Goal: Task Accomplishment & Management: Manage account settings

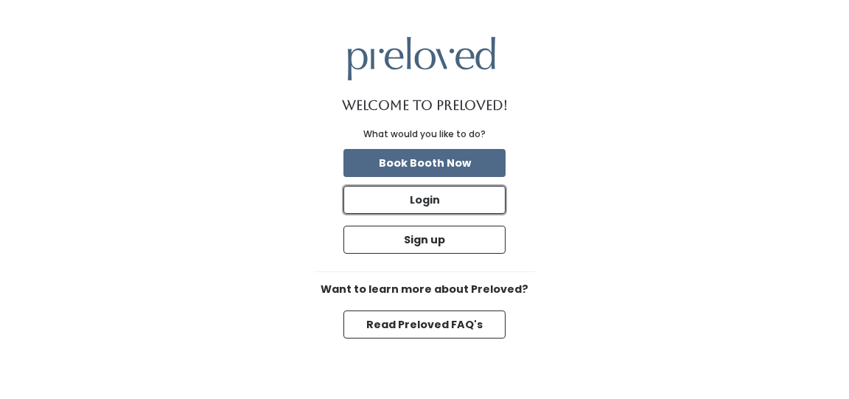
click at [425, 203] on button "Login" at bounding box center [425, 200] width 162 height 28
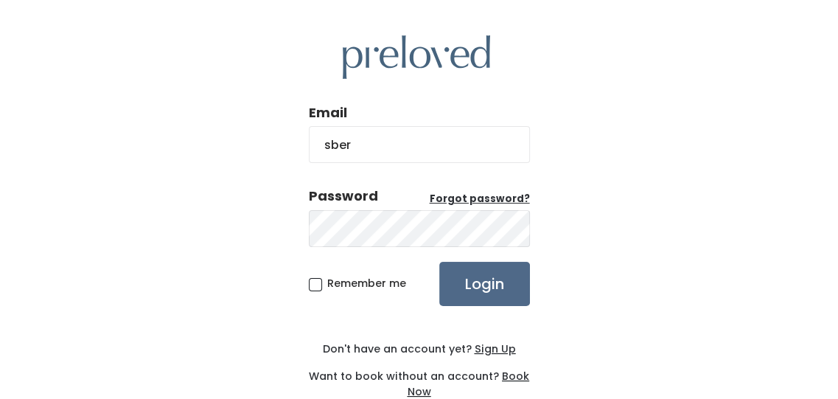
type input "[EMAIL_ADDRESS][DOMAIN_NAME]"
click at [483, 195] on u "Forgot password?" at bounding box center [480, 199] width 100 height 14
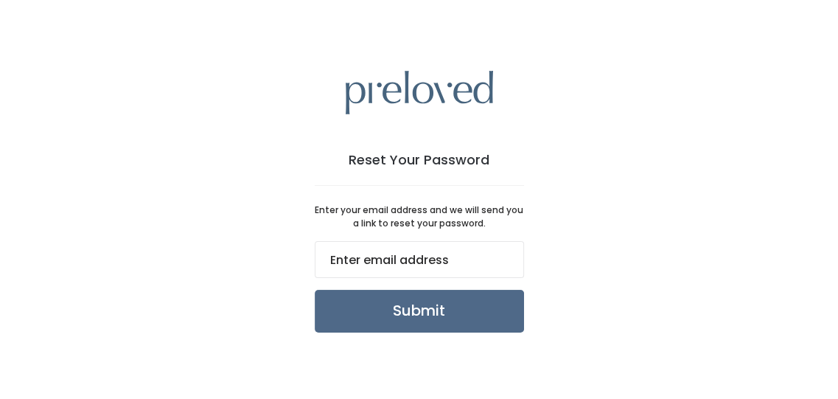
click at [384, 262] on input "email" at bounding box center [419, 259] width 209 height 37
type input "[EMAIL_ADDRESS][DOMAIN_NAME]"
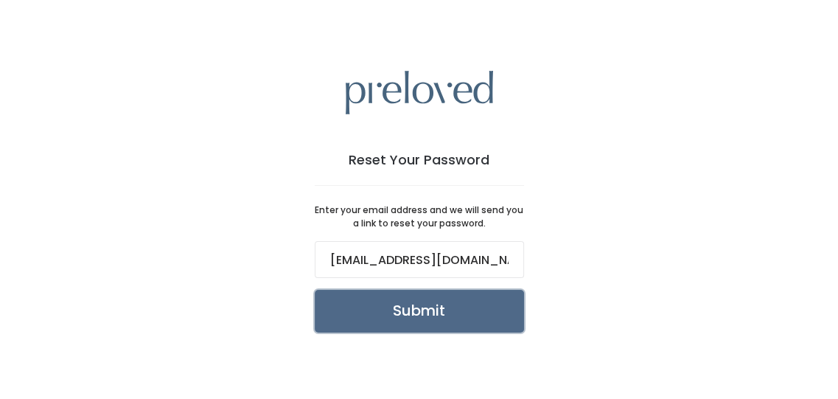
click at [400, 316] on input "Submit" at bounding box center [419, 311] width 209 height 43
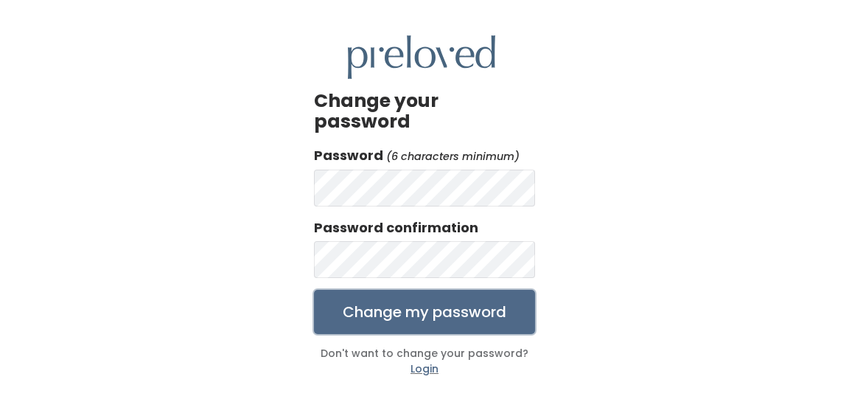
click at [427, 294] on input "Change my password" at bounding box center [424, 312] width 221 height 44
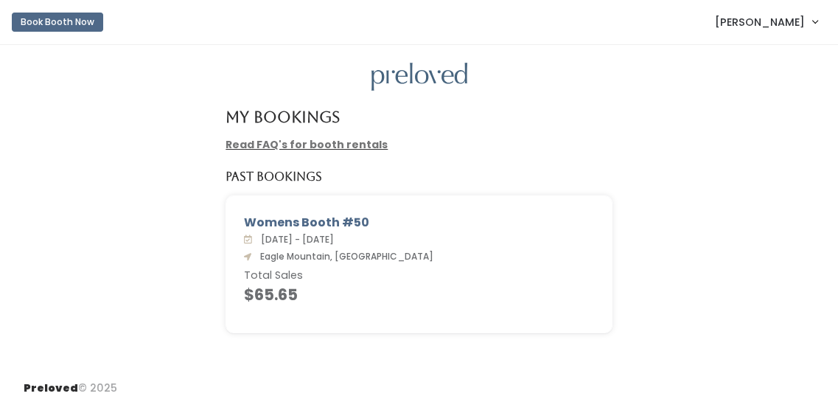
drag, startPoint x: 0, startPoint y: 0, endPoint x: 427, endPoint y: 294, distance: 518.4
click at [427, 294] on h4 "$65.65" at bounding box center [419, 294] width 350 height 17
click at [298, 111] on h4 "My Bookings" at bounding box center [283, 116] width 114 height 17
click at [355, 149] on link "Read FAQ's for booth rentals" at bounding box center [307, 144] width 162 height 15
